Goal: Task Accomplishment & Management: Complete application form

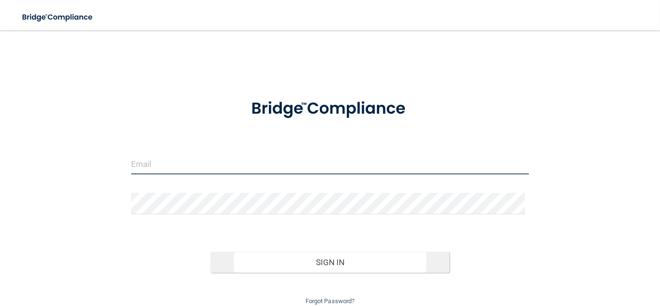
type input "[EMAIL_ADDRESS][DOMAIN_NAME]"
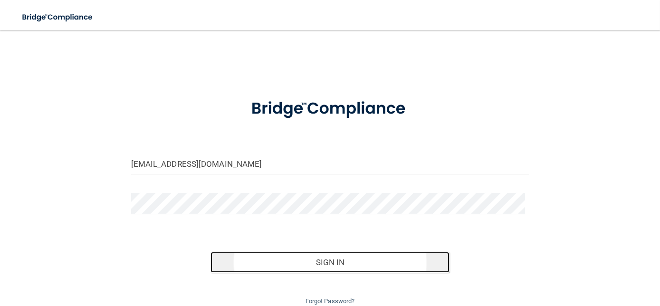
click at [257, 265] on button "Sign In" at bounding box center [330, 262] width 239 height 21
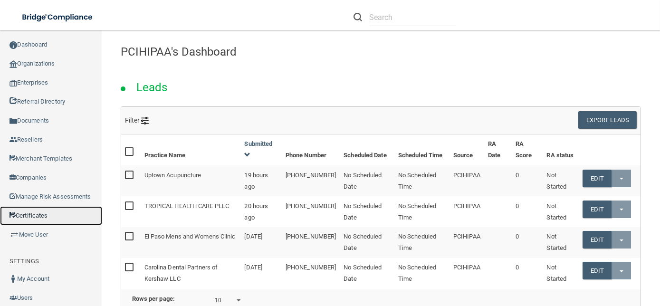
click at [44, 225] on link "Certificates" at bounding box center [51, 215] width 102 height 19
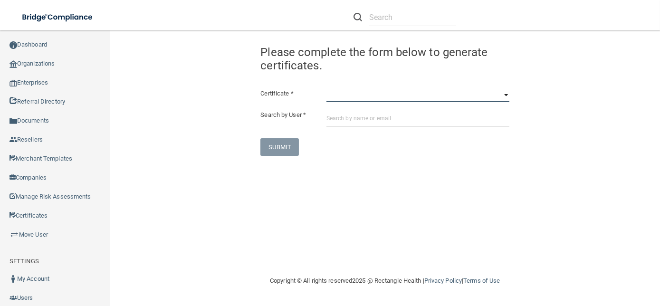
click at [344, 94] on select "HIPAA Officer Certification Training OSHA Bloodborne Pathogens OSHA [MEDICAL_DA…" at bounding box center [417, 95] width 183 height 14
select select "0"
click at [326, 88] on select "HIPAA Officer Certification Training OSHA Bloodborne Pathogens OSHA [MEDICAL_DA…" at bounding box center [417, 95] width 183 height 14
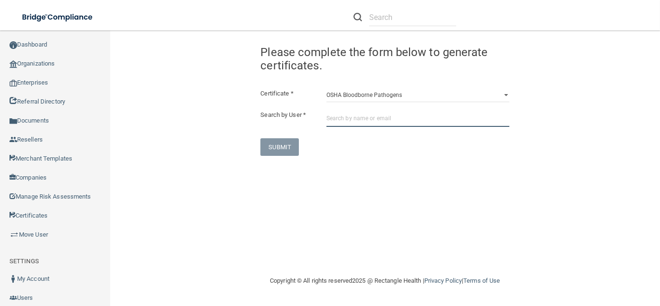
click at [354, 116] on input "text" at bounding box center [417, 118] width 183 height 18
paste input "[EMAIL_ADDRESS][DOMAIN_NAME]"
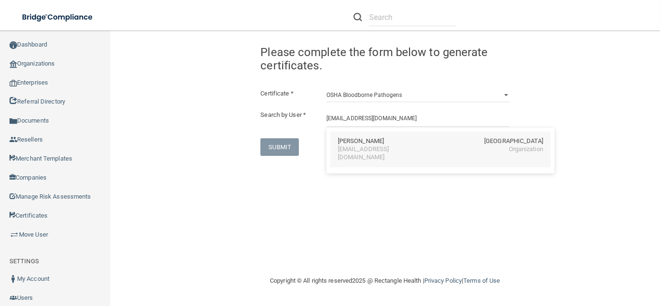
click at [370, 135] on div "[PERSON_NAME] Alhambra [GEOGRAPHIC_DATA] [EMAIL_ADDRESS][DOMAIN_NAME] Organizat…" at bounding box center [440, 150] width 220 height 36
type input "[PERSON_NAME]"
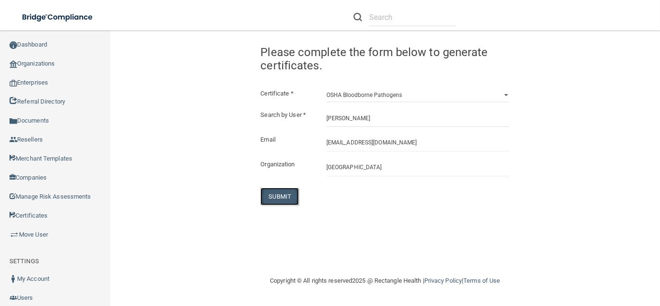
click at [278, 204] on button "SUBMIT" at bounding box center [279, 197] width 38 height 18
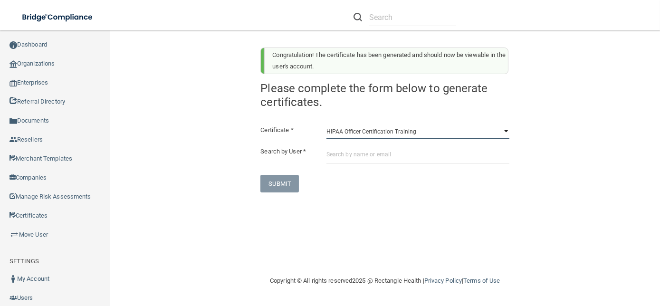
click at [359, 128] on select "HIPAA Officer Certification Training OSHA Bloodborne Pathogens OSHA [MEDICAL_DA…" at bounding box center [417, 131] width 183 height 14
select select "1"
click at [326, 124] on select "HIPAA Officer Certification Training OSHA Bloodborne Pathogens OSHA [MEDICAL_DA…" at bounding box center [417, 131] width 183 height 14
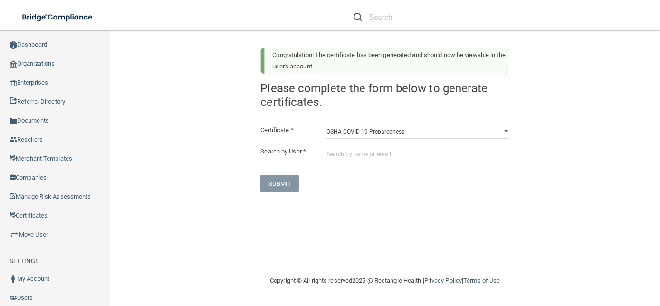
click at [364, 160] on input "text" at bounding box center [417, 155] width 183 height 18
paste input "[EMAIL_ADDRESS][DOMAIN_NAME]"
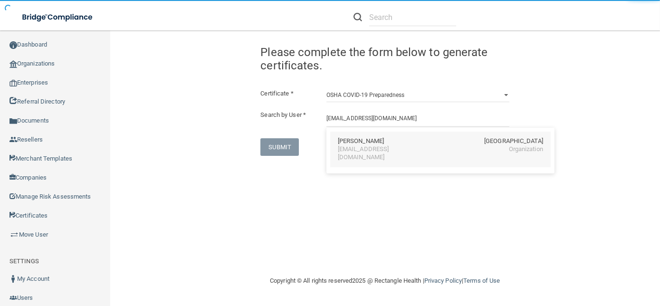
click at [362, 145] on div "[EMAIL_ADDRESS][DOMAIN_NAME]" at bounding box center [379, 153] width 82 height 16
type input "[PERSON_NAME]"
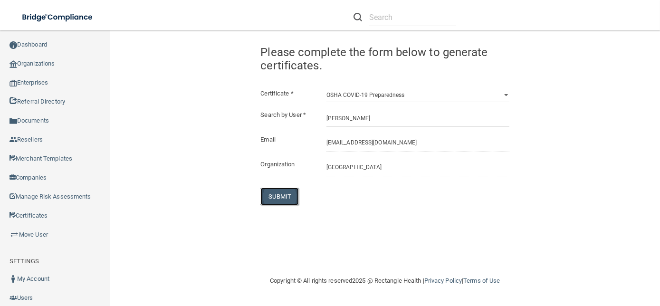
click at [280, 200] on button "SUBMIT" at bounding box center [279, 197] width 38 height 18
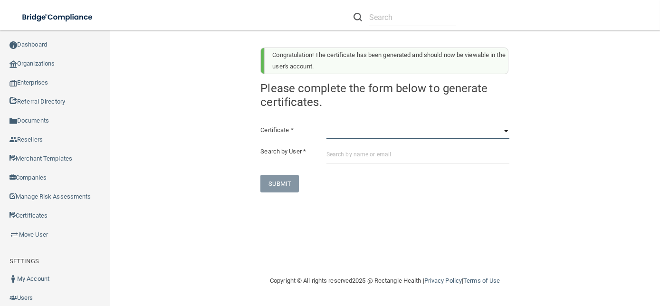
click at [364, 131] on select "HIPAA Officer Certification Training OSHA Bloodborne Pathogens OSHA [MEDICAL_DA…" at bounding box center [417, 131] width 183 height 14
select select "3"
click at [326, 124] on select "HIPAA Officer Certification Training OSHA Bloodborne Pathogens OSHA [MEDICAL_DA…" at bounding box center [417, 131] width 183 height 14
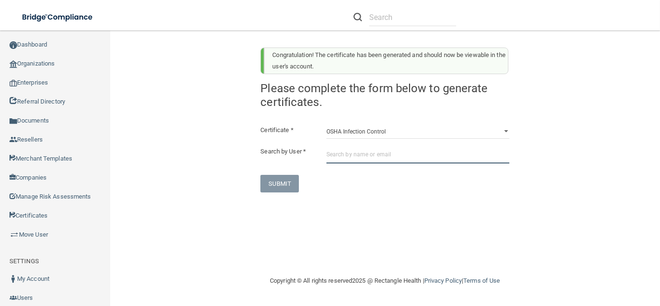
click at [373, 157] on input "text" at bounding box center [417, 155] width 183 height 18
paste input "[EMAIL_ADDRESS][DOMAIN_NAME]"
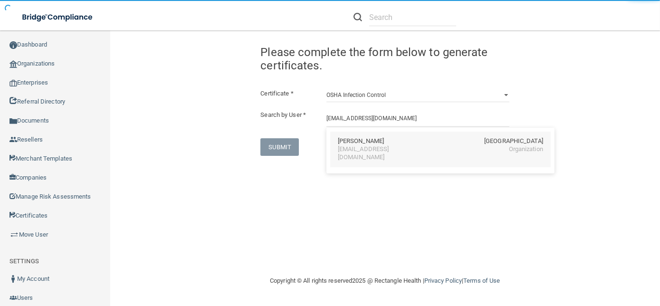
click at [349, 144] on div "[PERSON_NAME]" at bounding box center [361, 141] width 46 height 8
type input "[PERSON_NAME]"
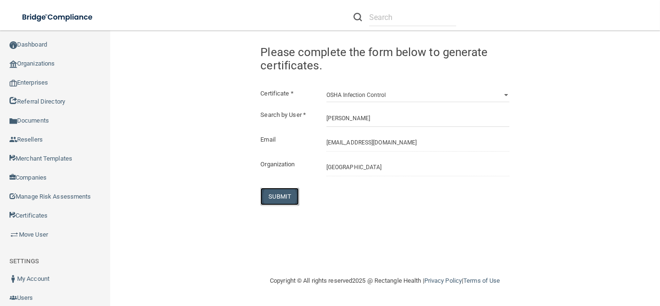
click at [294, 193] on button "SUBMIT" at bounding box center [279, 197] width 38 height 18
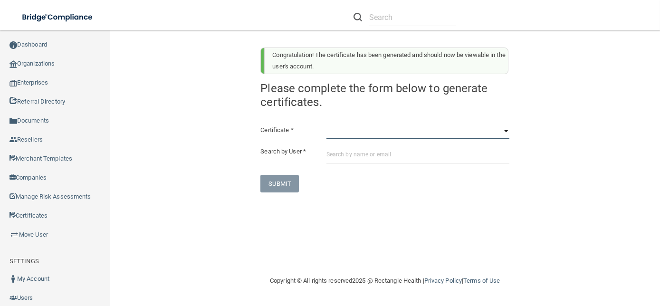
click at [358, 129] on select "HIPAA Officer Certification Training OSHA Bloodborne Pathogens OSHA [MEDICAL_DA…" at bounding box center [417, 131] width 183 height 14
select select "4"
click at [326, 124] on select "HIPAA Officer Certification Training OSHA Bloodborne Pathogens OSHA [MEDICAL_DA…" at bounding box center [417, 131] width 183 height 14
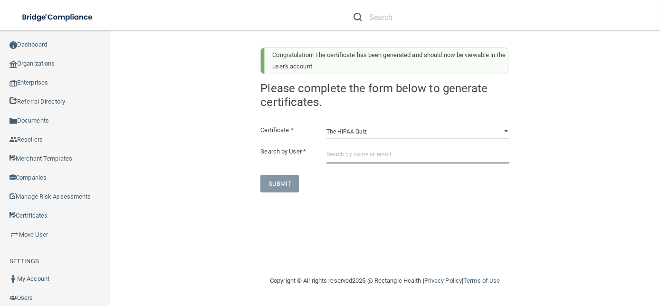
click at [373, 162] on input "text" at bounding box center [417, 155] width 183 height 18
paste input "[EMAIL_ADDRESS][DOMAIN_NAME]"
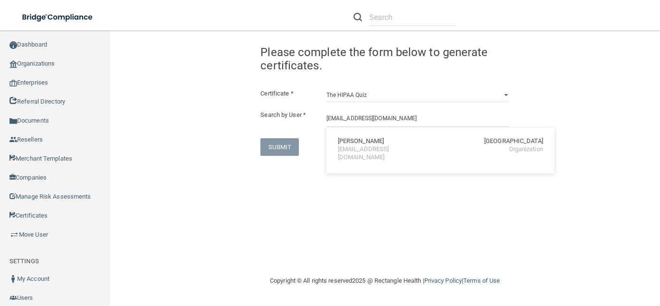
click at [368, 139] on div "[PERSON_NAME]" at bounding box center [361, 141] width 46 height 8
type input "[PERSON_NAME]"
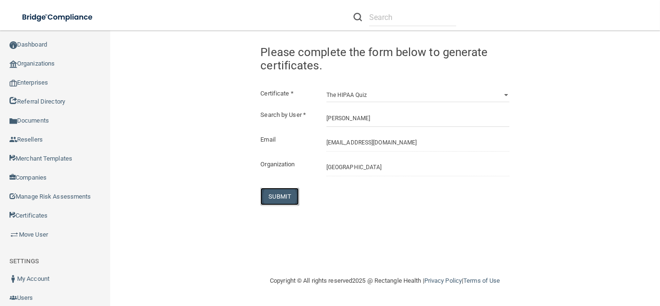
click at [283, 196] on button "SUBMIT" at bounding box center [279, 197] width 38 height 18
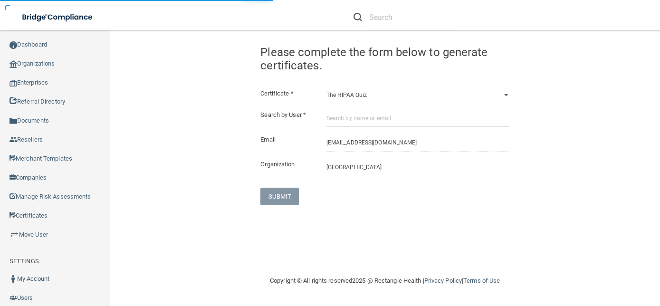
select select "?"
